Goal: Task Accomplishment & Management: Manage account settings

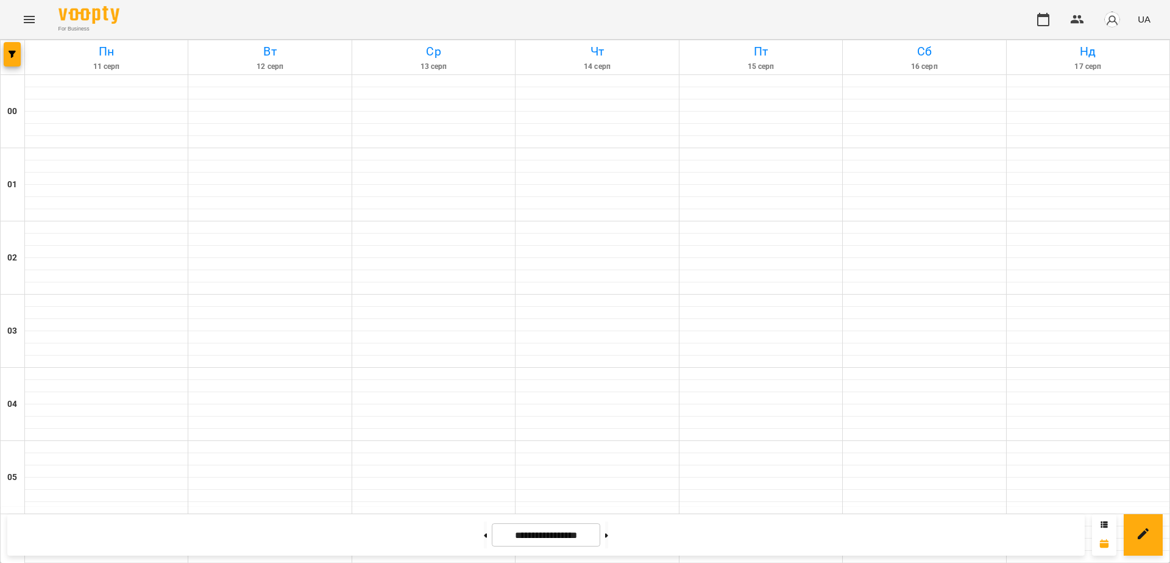
scroll to position [769, 0]
click at [608, 538] on button at bounding box center [606, 534] width 3 height 27
type input "**********"
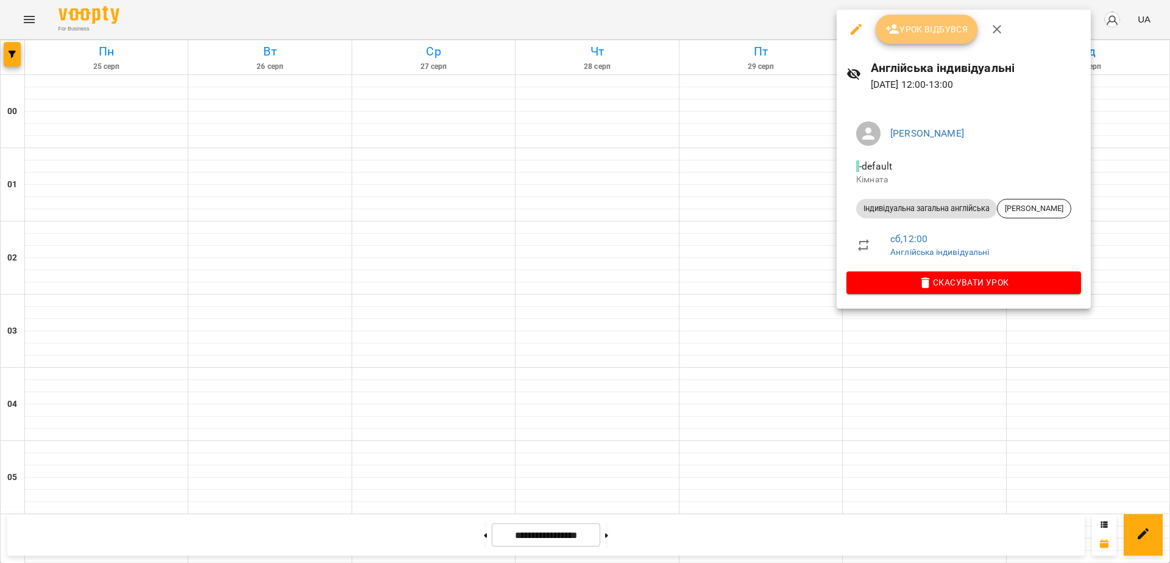
click at [902, 27] on span "Урок відбувся" at bounding box center [927, 29] width 83 height 15
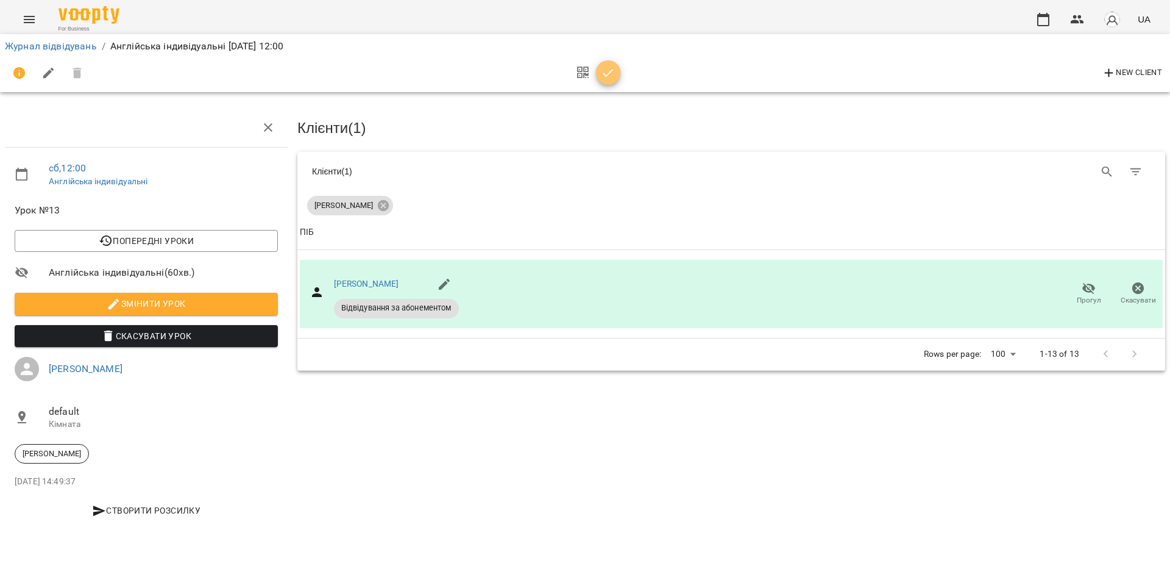
click at [613, 74] on icon "button" at bounding box center [608, 73] width 15 height 15
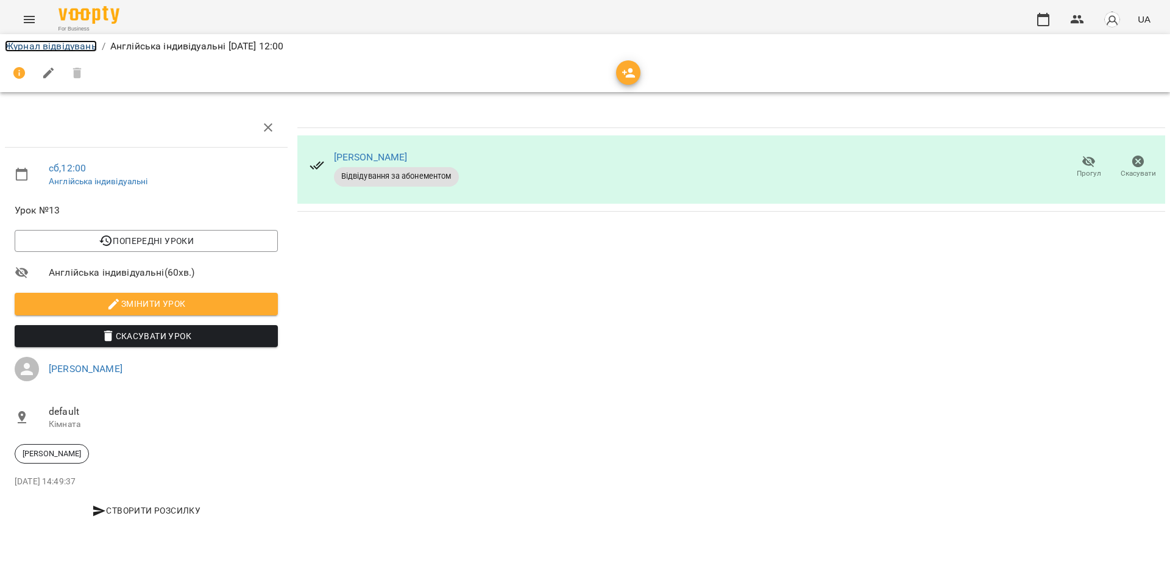
click at [76, 51] on link "Журнал відвідувань" at bounding box center [51, 46] width 92 height 12
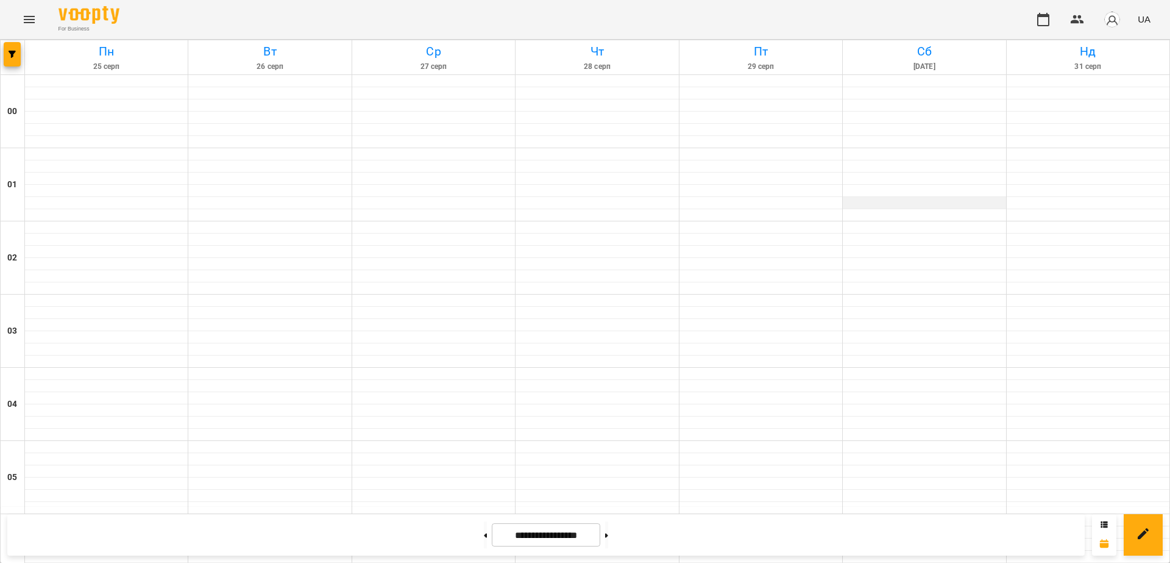
scroll to position [880, 0]
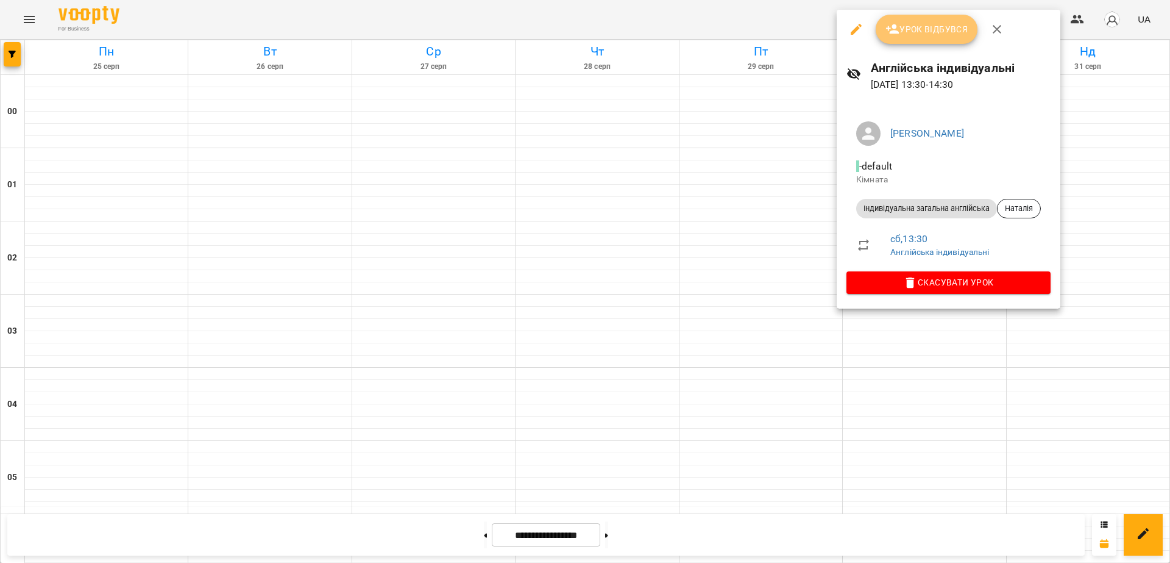
click at [913, 25] on span "Урок відбувся" at bounding box center [927, 29] width 83 height 15
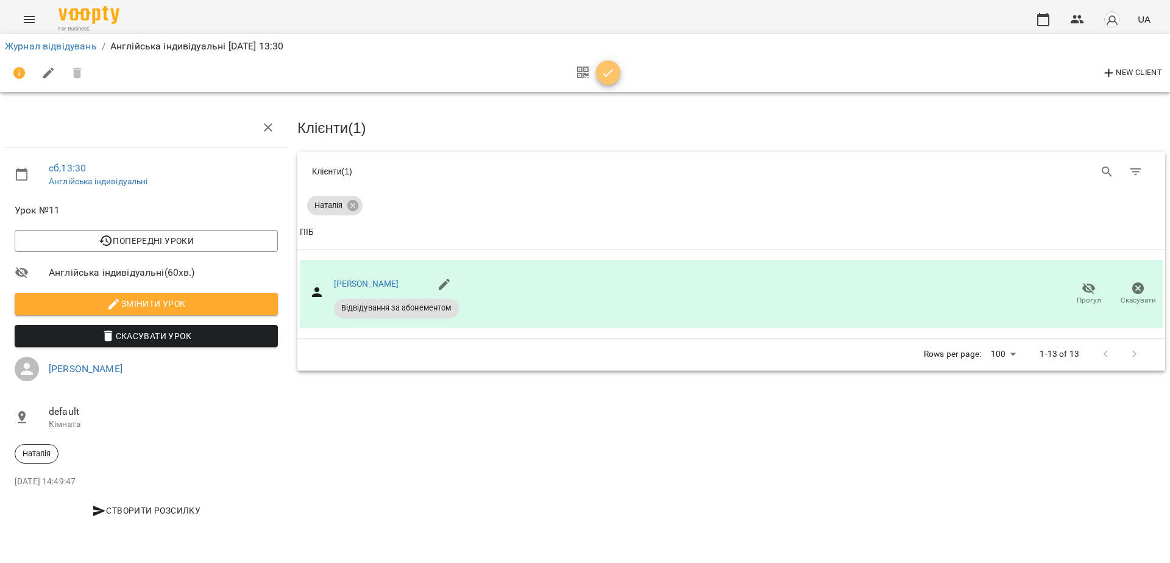
click at [609, 71] on icon "button" at bounding box center [608, 73] width 15 height 15
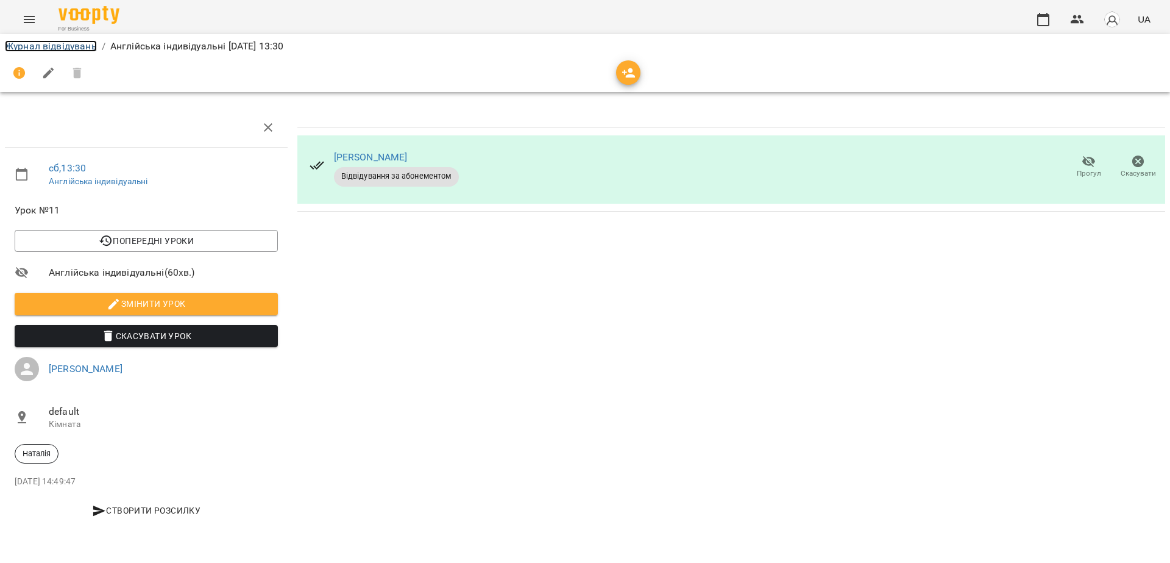
click at [72, 48] on link "Журнал відвідувань" at bounding box center [51, 46] width 92 height 12
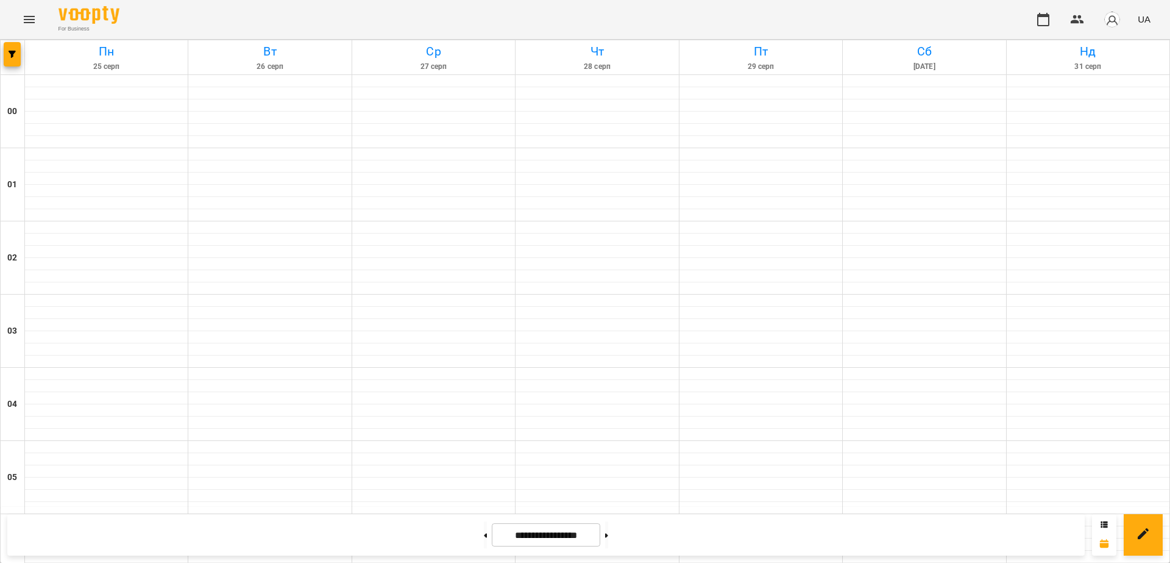
scroll to position [717, 0]
